Goal: Information Seeking & Learning: Learn about a topic

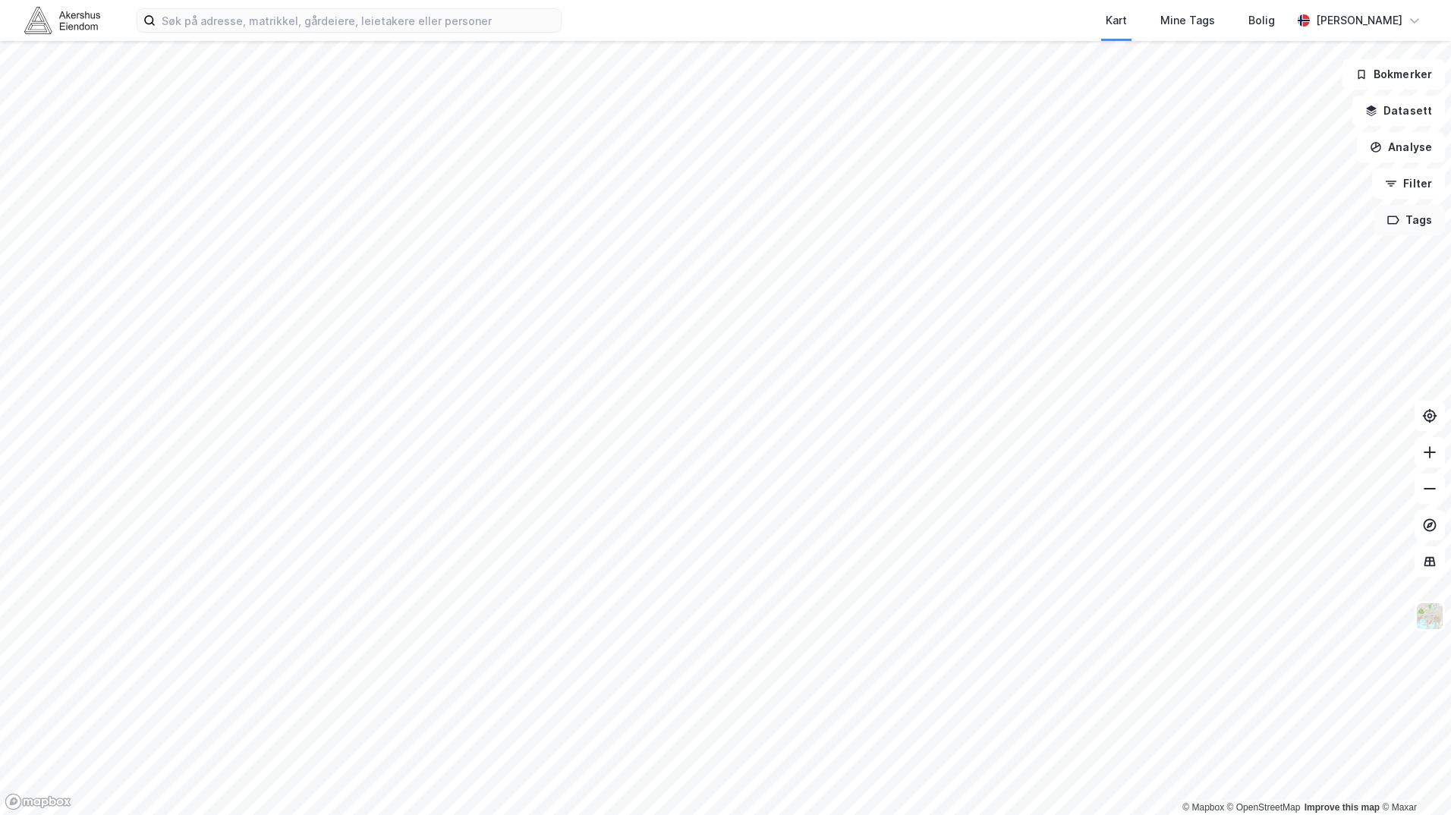
click at [1424, 215] on button "Tags" at bounding box center [1409, 220] width 71 height 30
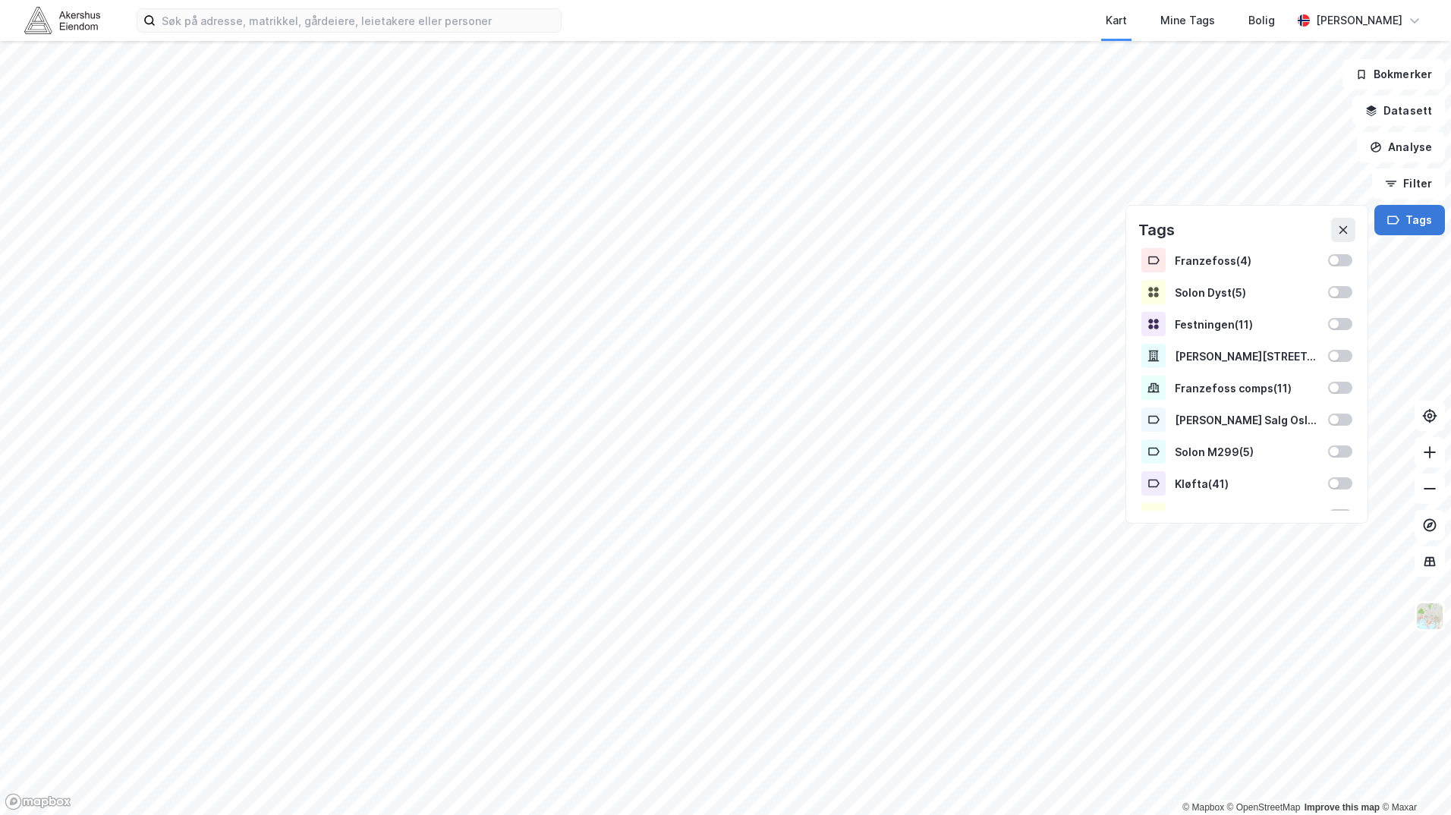
click at [1424, 215] on button "Tags" at bounding box center [1409, 220] width 71 height 30
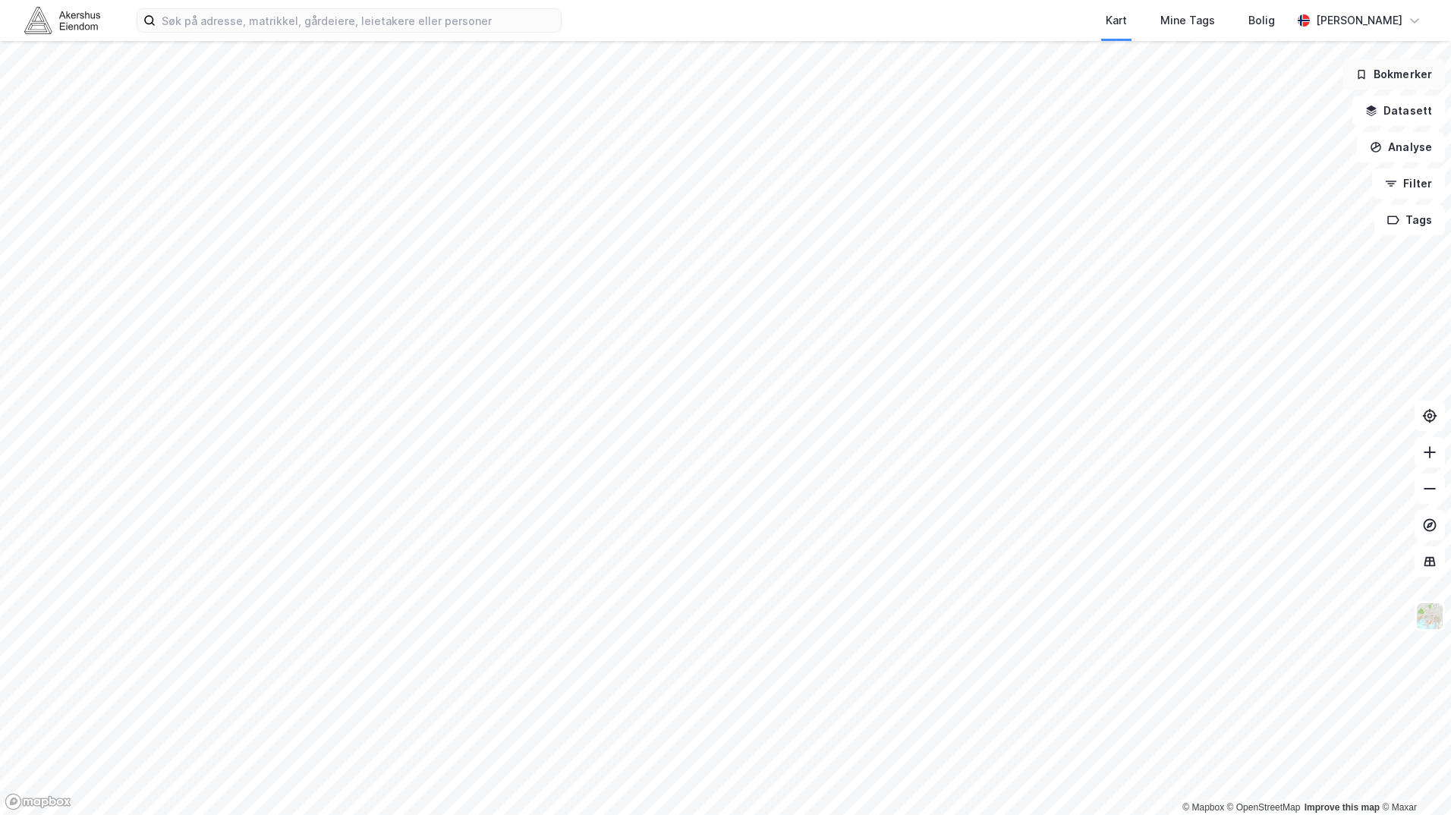
click at [1402, 74] on button "Bokmerker" at bounding box center [1393, 74] width 102 height 30
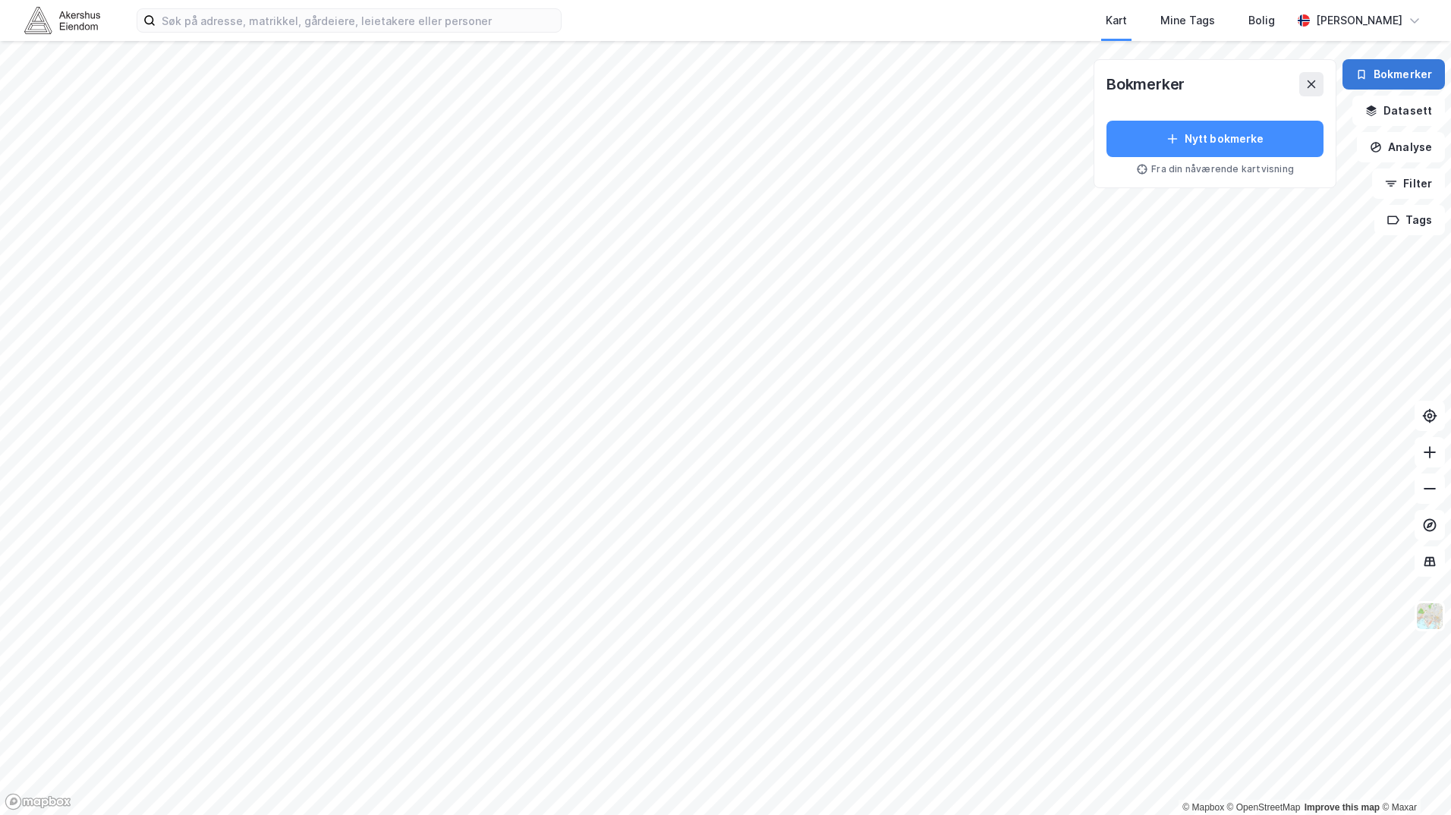
click at [1402, 74] on button "Bokmerker" at bounding box center [1393, 74] width 102 height 30
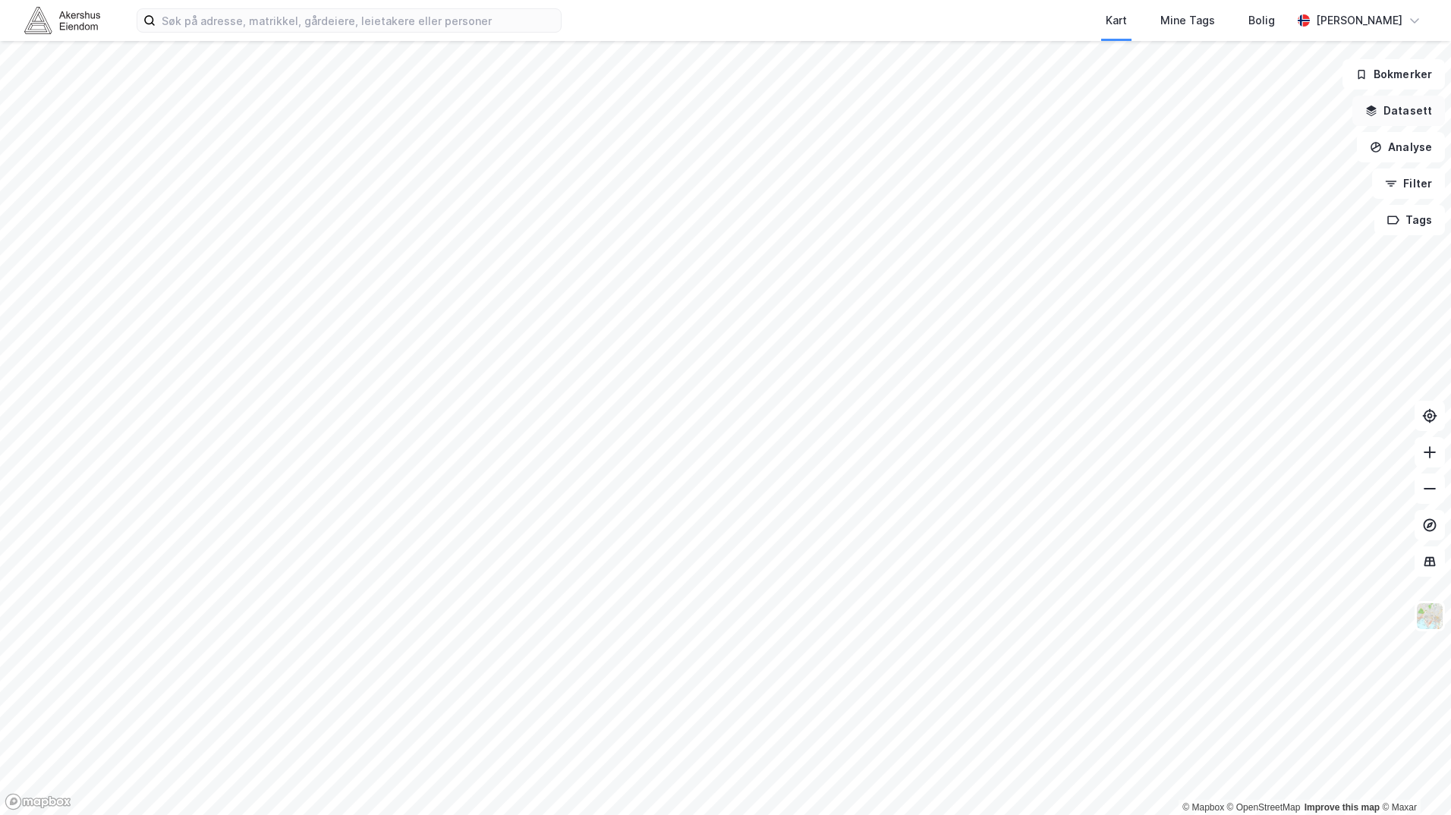
click at [1399, 118] on button "Datasett" at bounding box center [1398, 111] width 93 height 30
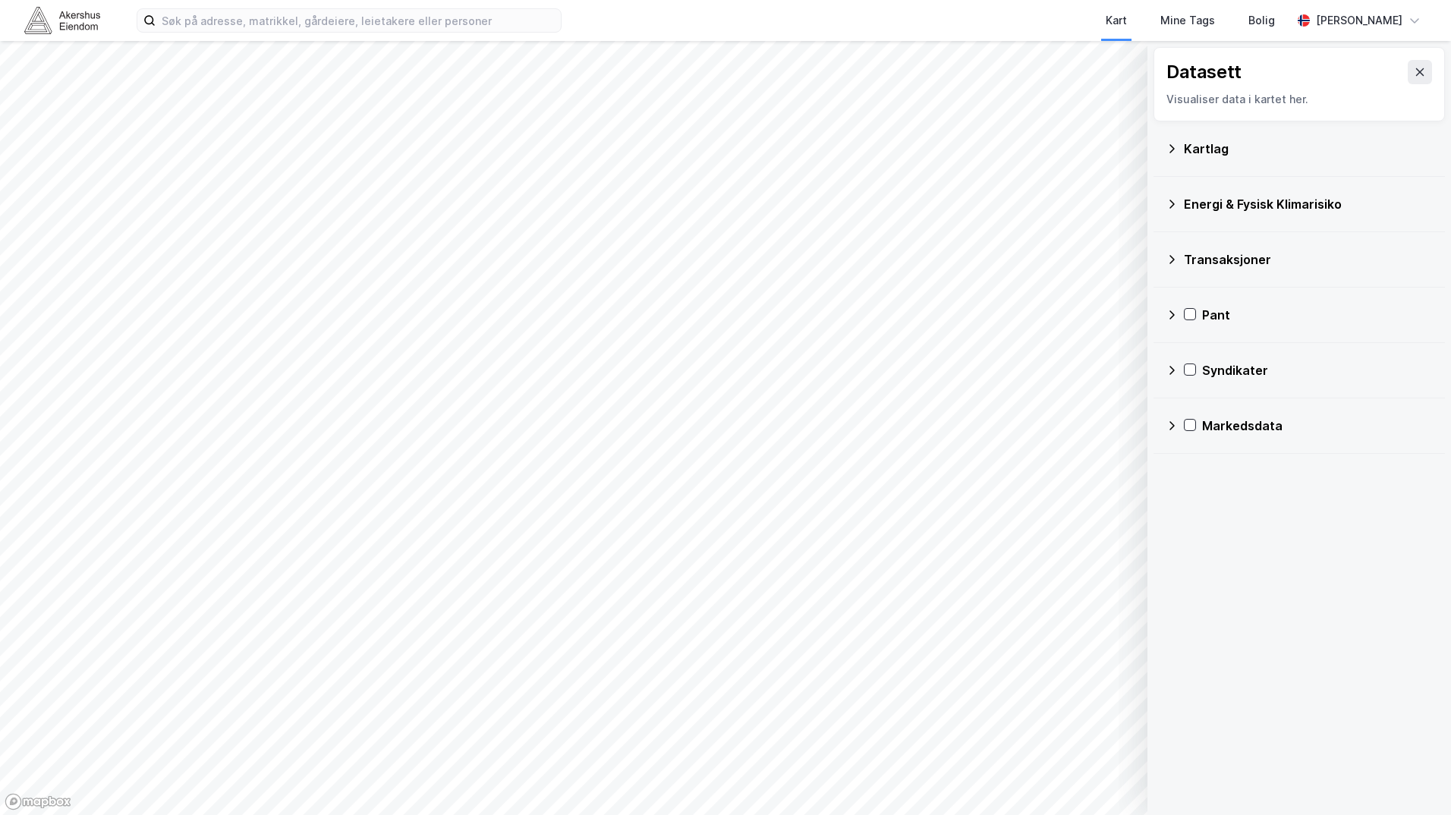
click at [1215, 152] on div "Kartlag" at bounding box center [1308, 149] width 249 height 18
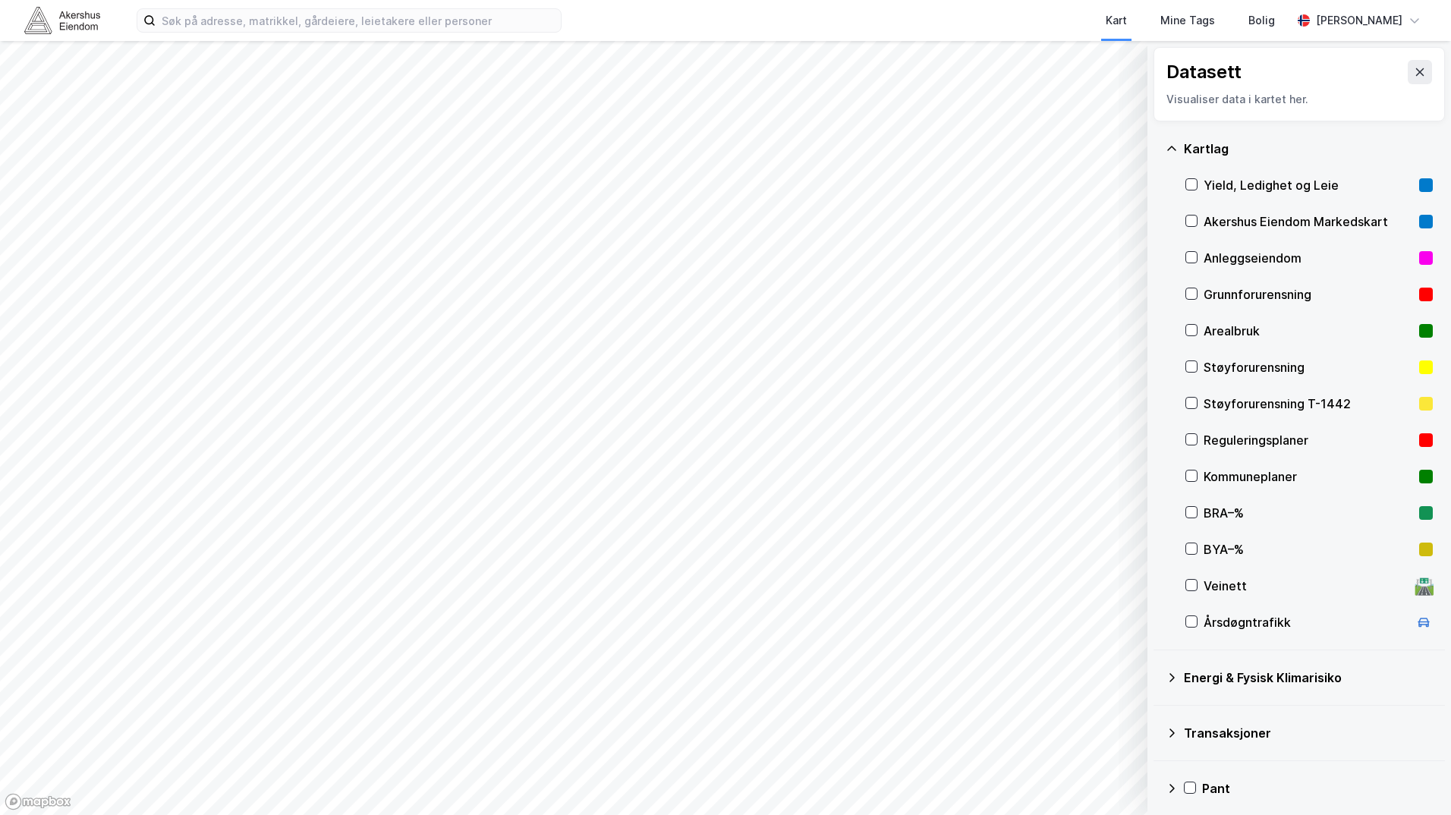
click at [1270, 183] on div "Yield, Ledighet og Leie" at bounding box center [1308, 185] width 209 height 18
click at [1260, 189] on div "Yield, Ledighet og Leie" at bounding box center [1308, 185] width 209 height 18
click at [1313, 220] on div "Akershus Eiendom Markedskart" at bounding box center [1308, 221] width 209 height 18
drag, startPoint x: 1408, startPoint y: 64, endPoint x: 1387, endPoint y: 83, distance: 29.0
click at [1408, 65] on button at bounding box center [1420, 72] width 24 height 24
